Goal: Entertainment & Leisure: Consume media (video, audio)

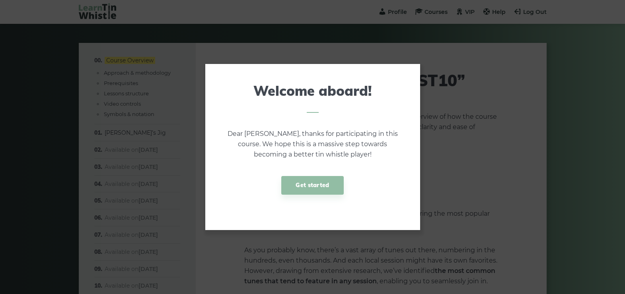
click at [306, 180] on link "Get started" at bounding box center [312, 185] width 62 height 19
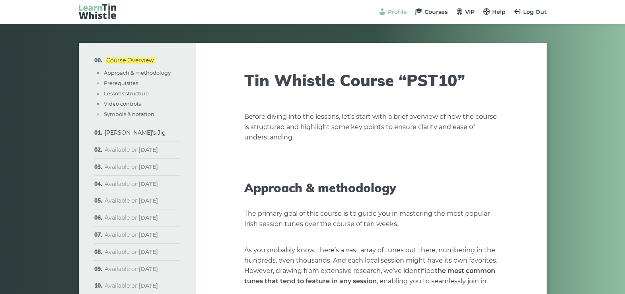
click at [385, 8] on span at bounding box center [382, 12] width 8 height 8
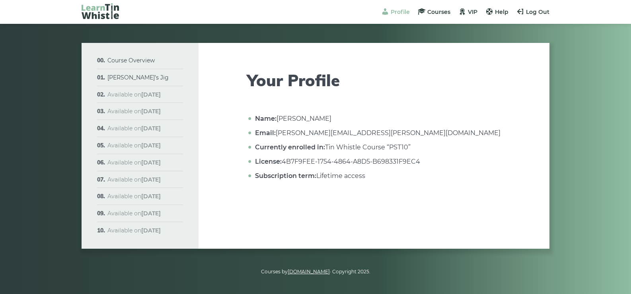
click at [393, 11] on span "Profile" at bounding box center [399, 11] width 19 height 7
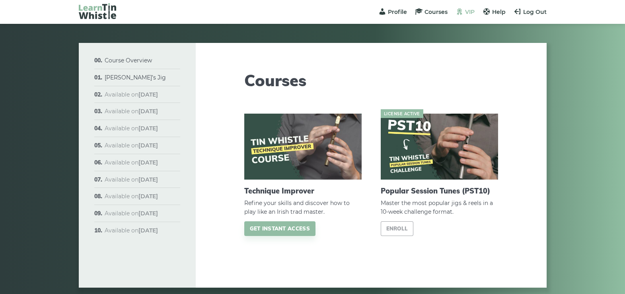
click at [472, 15] on span "VIP" at bounding box center [470, 11] width 10 height 7
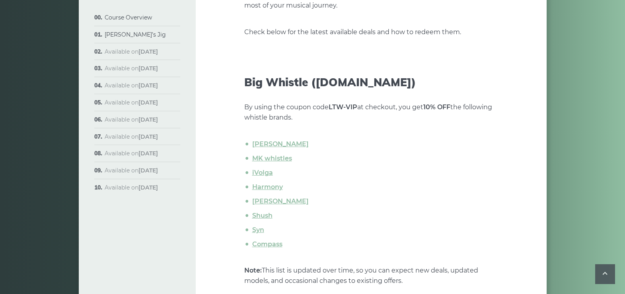
scroll to position [199, 0]
click at [266, 173] on link "iVolga" at bounding box center [262, 173] width 21 height 8
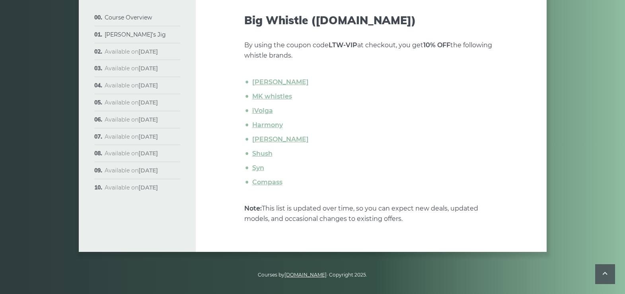
scroll to position [264, 0]
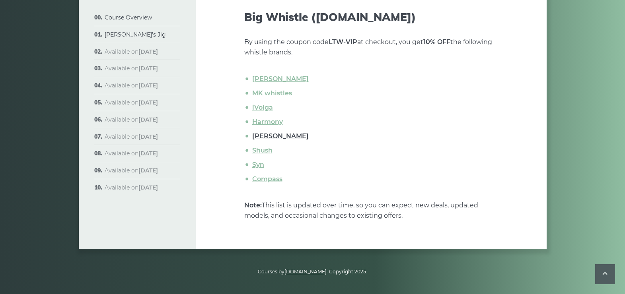
click at [262, 136] on link "Howard" at bounding box center [280, 136] width 56 height 8
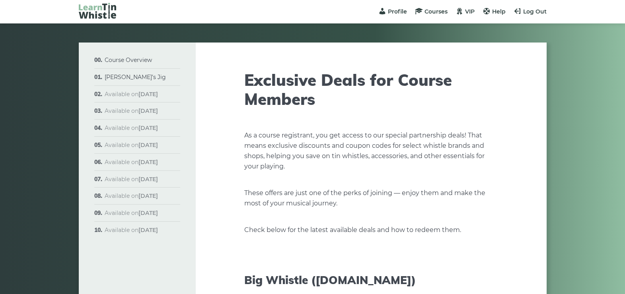
scroll to position [0, 0]
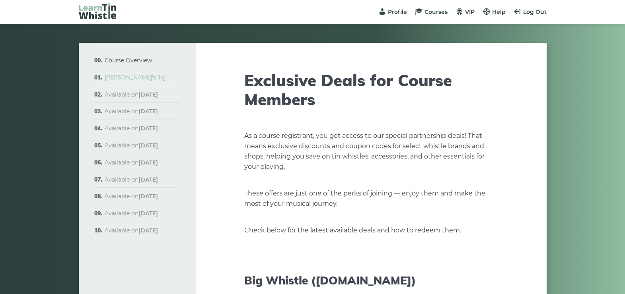
click at [129, 80] on link "[PERSON_NAME]’s Jig" at bounding box center [135, 77] width 61 height 7
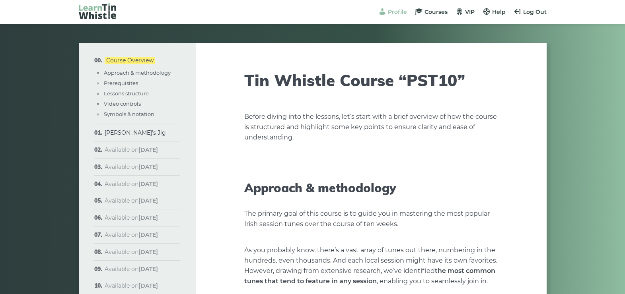
click at [392, 11] on span "Profile" at bounding box center [397, 11] width 19 height 7
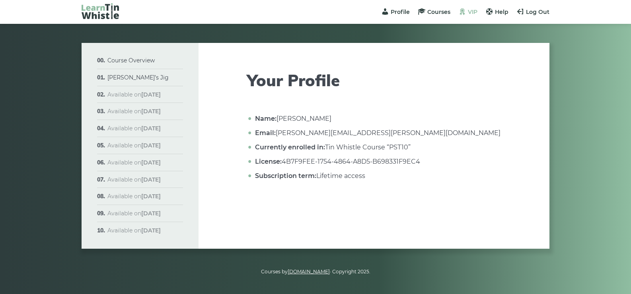
click at [473, 14] on span "VIP" at bounding box center [473, 11] width 10 height 7
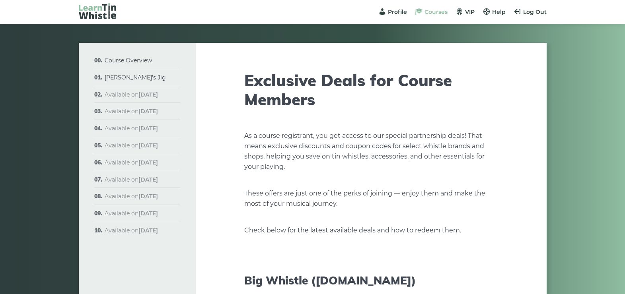
click at [431, 12] on span "Courses" at bounding box center [435, 11] width 23 height 7
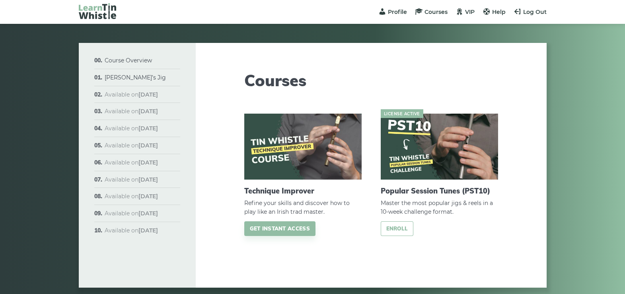
scroll to position [39, 0]
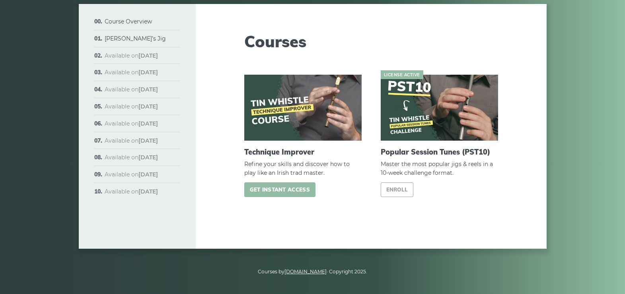
click at [282, 187] on link "Get instant access" at bounding box center [279, 189] width 71 height 15
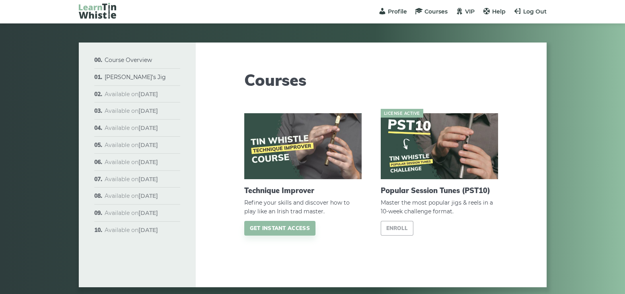
scroll to position [0, 0]
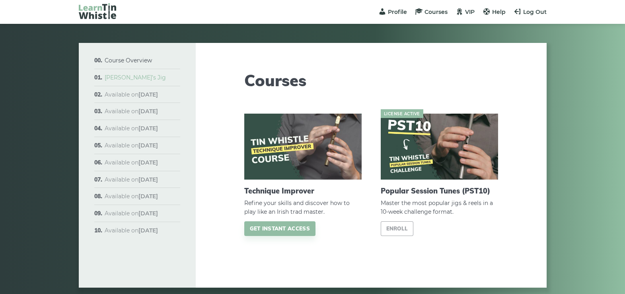
click at [126, 78] on link "[PERSON_NAME]’s Jig" at bounding box center [135, 77] width 61 height 7
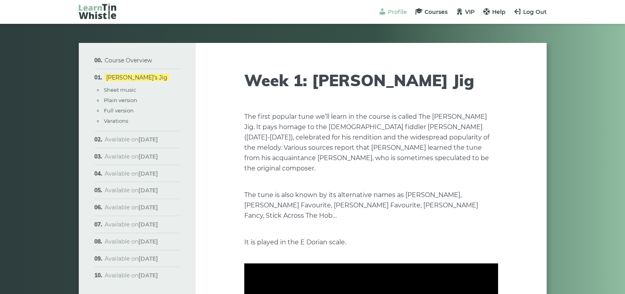
click at [385, 14] on span at bounding box center [382, 12] width 8 height 8
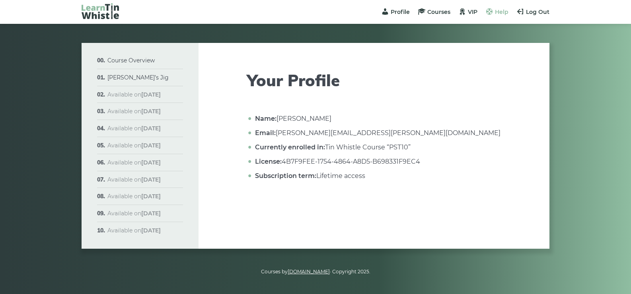
click at [500, 11] on span "Help" at bounding box center [502, 11] width 14 height 7
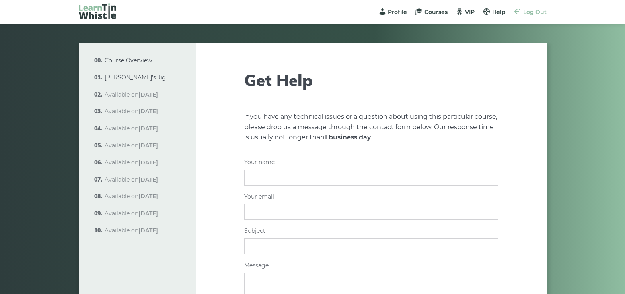
click at [530, 11] on span "Log Out" at bounding box center [534, 11] width 23 height 7
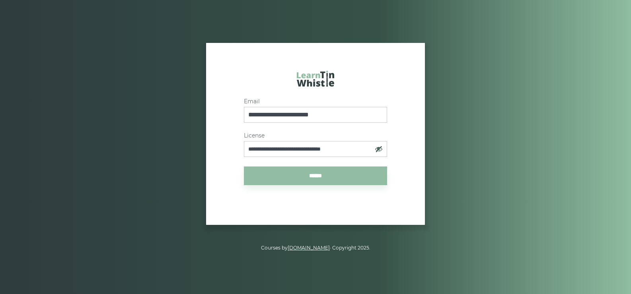
drag, startPoint x: 370, startPoint y: 149, endPoint x: 244, endPoint y: 147, distance: 126.0
click at [244, 147] on input "**********" at bounding box center [315, 149] width 143 height 16
click at [314, 172] on input "******" at bounding box center [315, 176] width 143 height 19
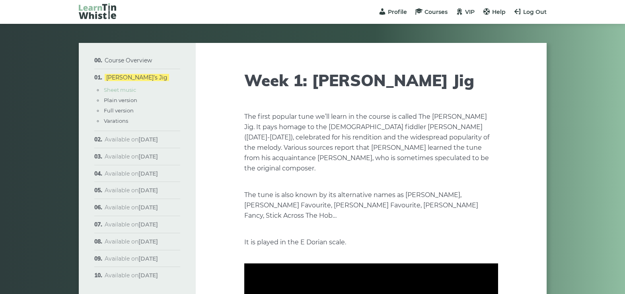
click at [118, 89] on link "Sheet music" at bounding box center [120, 90] width 32 height 6
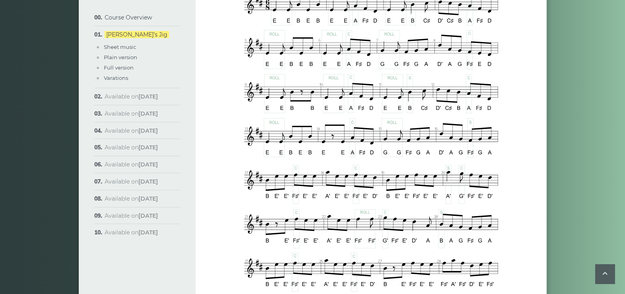
scroll to position [454, 0]
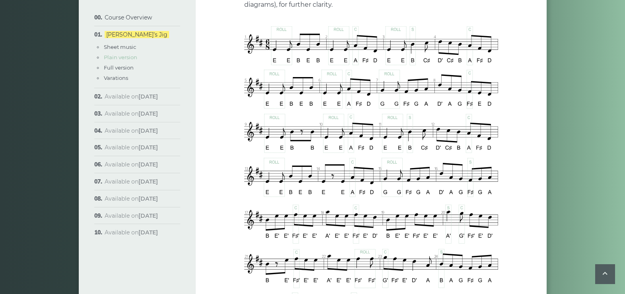
click at [112, 57] on link "Plain version" at bounding box center [120, 57] width 33 height 6
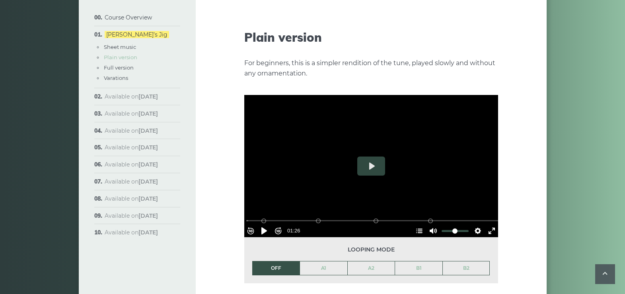
scroll to position [876, 0]
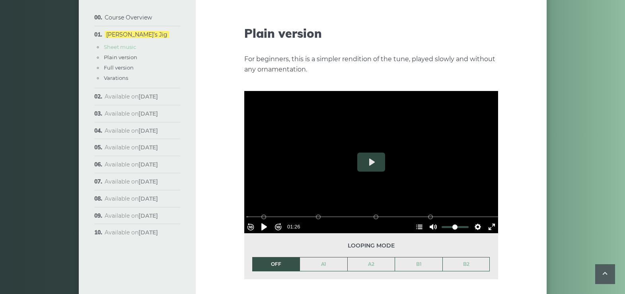
click at [120, 46] on link "Sheet music" at bounding box center [120, 47] width 32 height 6
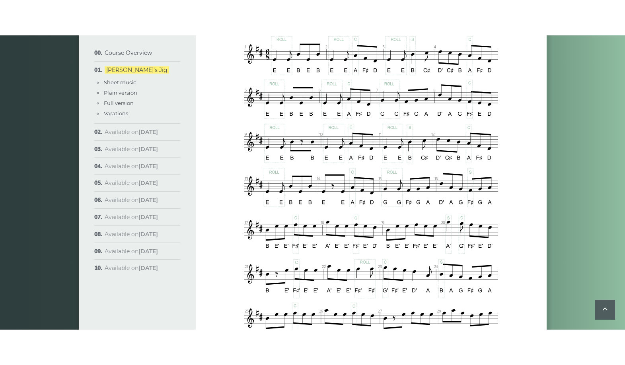
scroll to position [494, 0]
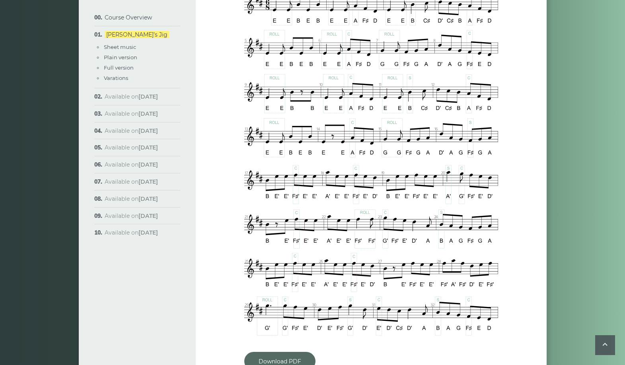
drag, startPoint x: 326, startPoint y: 159, endPoint x: 278, endPoint y: 352, distance: 198.9
click at [278, 294] on link "Download PDF" at bounding box center [279, 361] width 71 height 19
drag, startPoint x: 572, startPoint y: 112, endPoint x: 573, endPoint y: 98, distance: 14.4
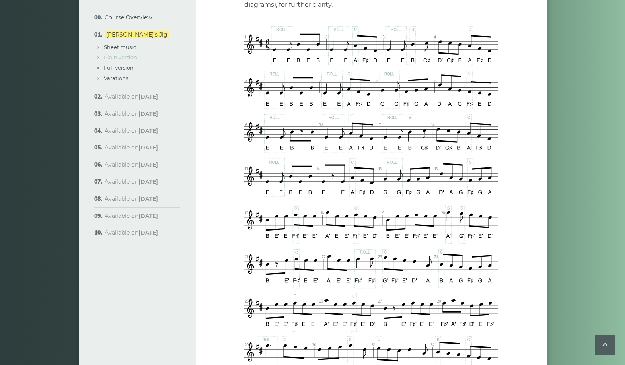
click at [120, 58] on link "Plain version" at bounding box center [120, 57] width 33 height 6
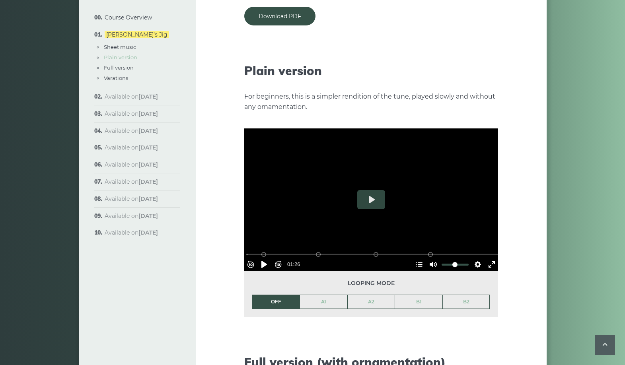
scroll to position [876, 0]
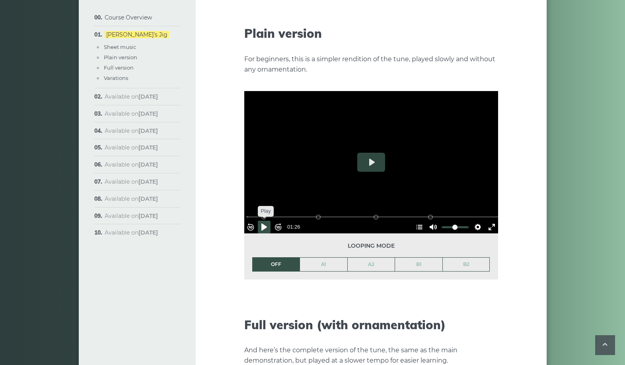
click at [267, 221] on button "Pause Play" at bounding box center [264, 227] width 13 height 13
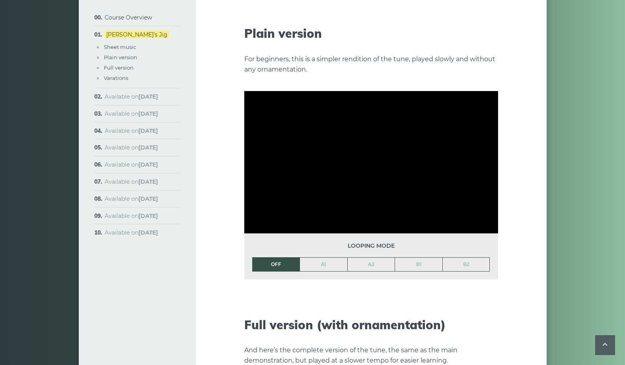
click at [281, 257] on li "OFF" at bounding box center [276, 264] width 48 height 14
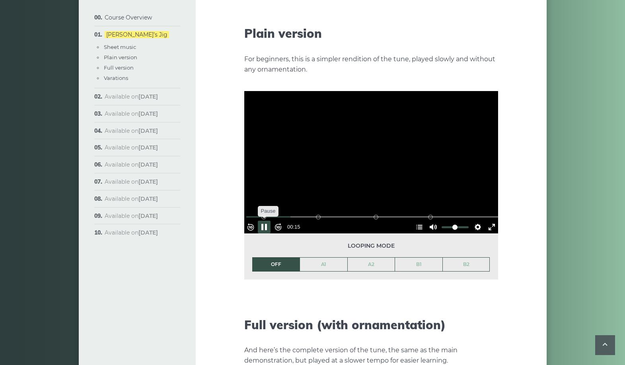
click at [269, 221] on button "Pause Play" at bounding box center [264, 227] width 13 height 13
click at [607, 184] on div "Course Overview Approach & methodology Prerequisites Lessons structure Video co…" at bounding box center [312, 228] width 625 height 2122
drag, startPoint x: 268, startPoint y: 204, endPoint x: 249, endPoint y: 198, distance: 19.4
click at [248, 199] on div "Rewind 10s Pause Play Forward 10s % buffered 00:00 B2 (Bars 25-32) B1 (Bars 17-…" at bounding box center [371, 216] width 254 height 34
click at [255, 221] on button "Rewind 10s" at bounding box center [250, 227] width 13 height 13
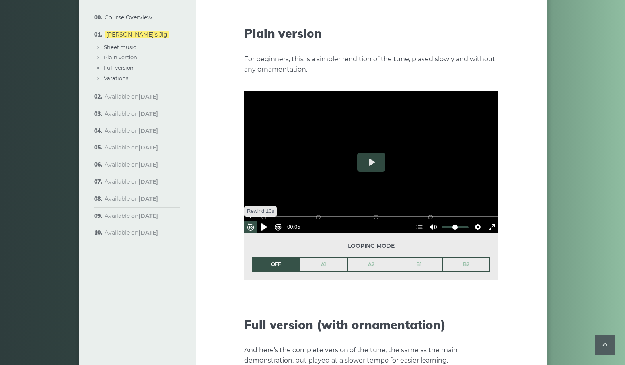
click at [254, 221] on button "Rewind 10s" at bounding box center [250, 227] width 13 height 13
click at [380, 157] on button "Play" at bounding box center [371, 162] width 28 height 19
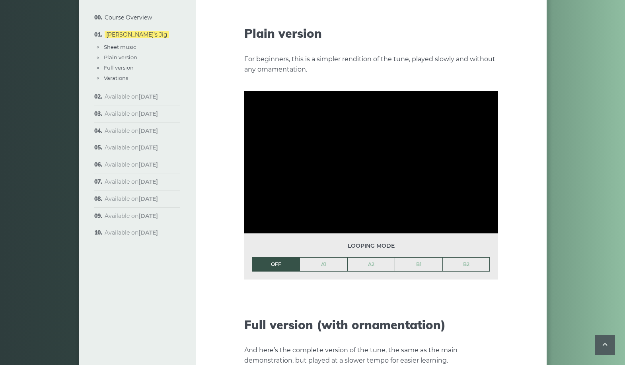
click at [271, 257] on li "OFF" at bounding box center [276, 264] width 48 height 14
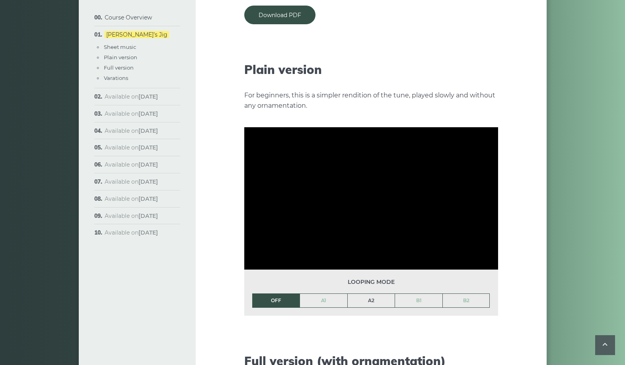
scroll to position [851, 0]
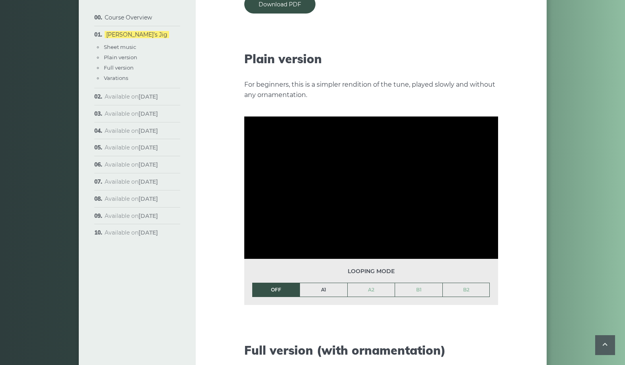
click at [336, 283] on link "A1" at bounding box center [323, 290] width 47 height 14
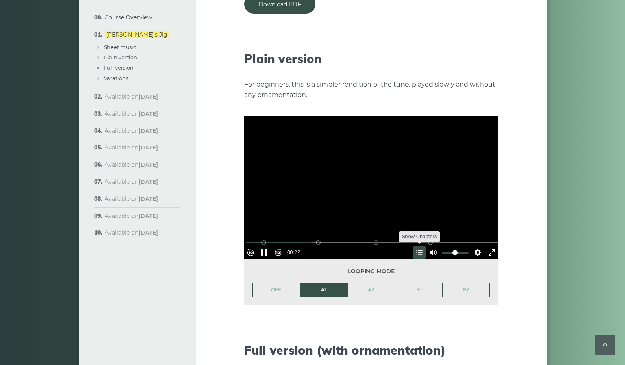
click at [417, 246] on button "Hide Chapters Show Chapters" at bounding box center [419, 252] width 13 height 13
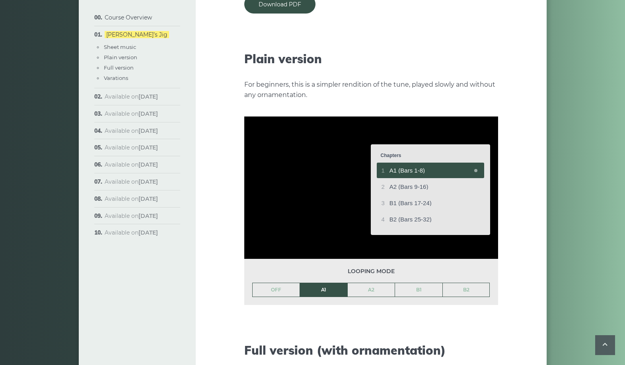
click at [551, 206] on div "Course Overview Approach & methodology Prerequisites Lessons structure Video co…" at bounding box center [312, 253] width 487 height 2122
click at [412, 240] on div at bounding box center [371, 187] width 254 height 143
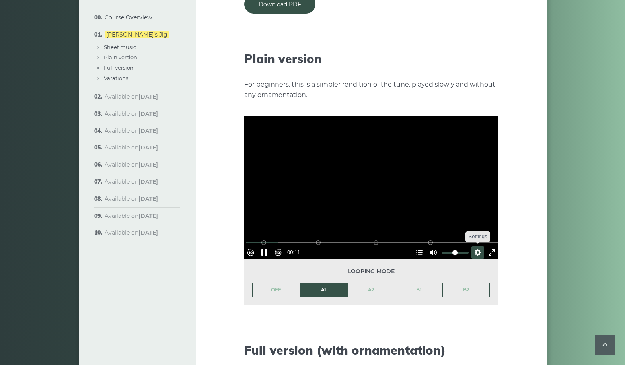
click at [473, 246] on button "Settings" at bounding box center [477, 252] width 13 height 13
click at [468, 227] on button "Speed Normal" at bounding box center [455, 233] width 55 height 12
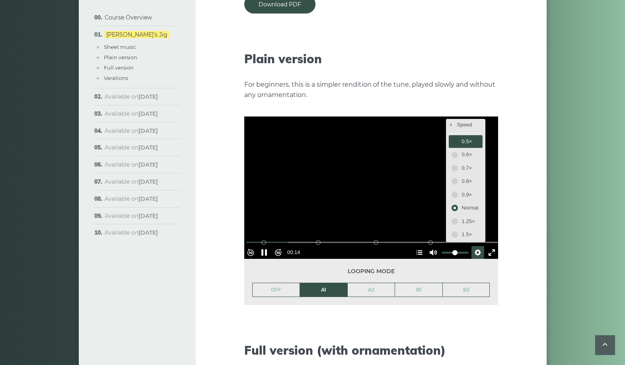
click at [462, 137] on span "0.5×" at bounding box center [470, 141] width 17 height 9
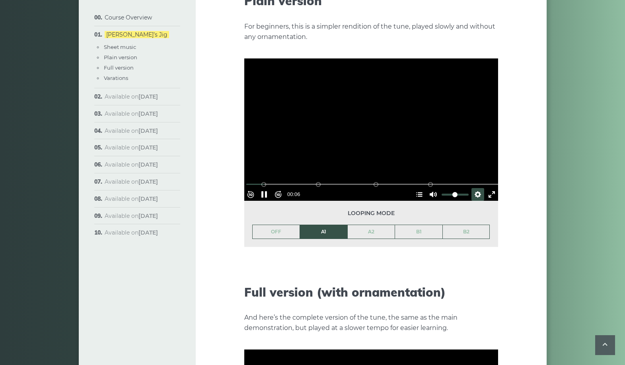
scroll to position [930, 0]
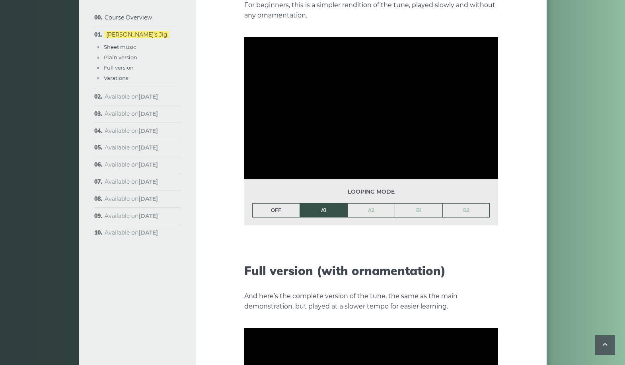
click at [281, 204] on link "OFF" at bounding box center [275, 211] width 47 height 14
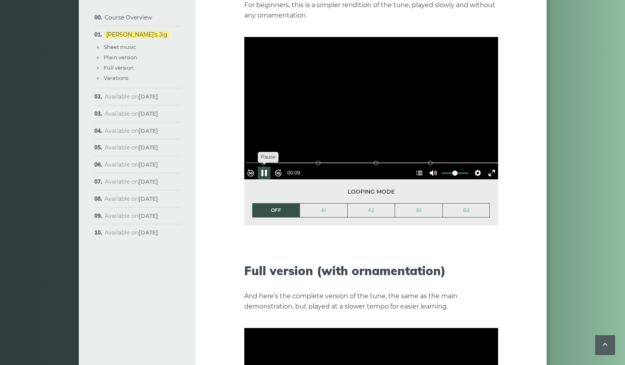
click at [269, 167] on button "Pause Play" at bounding box center [264, 173] width 13 height 13
type input "*****"
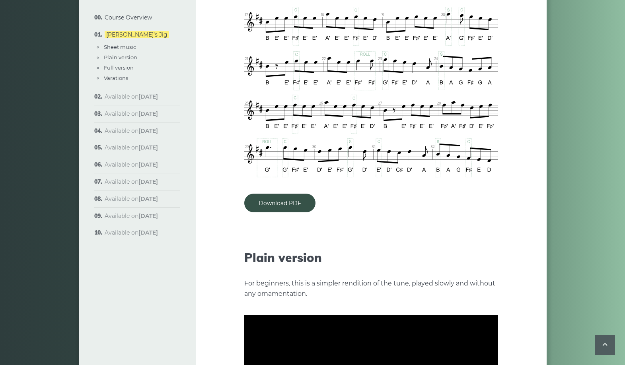
scroll to position [453, 0]
